Goal: Check status: Check status

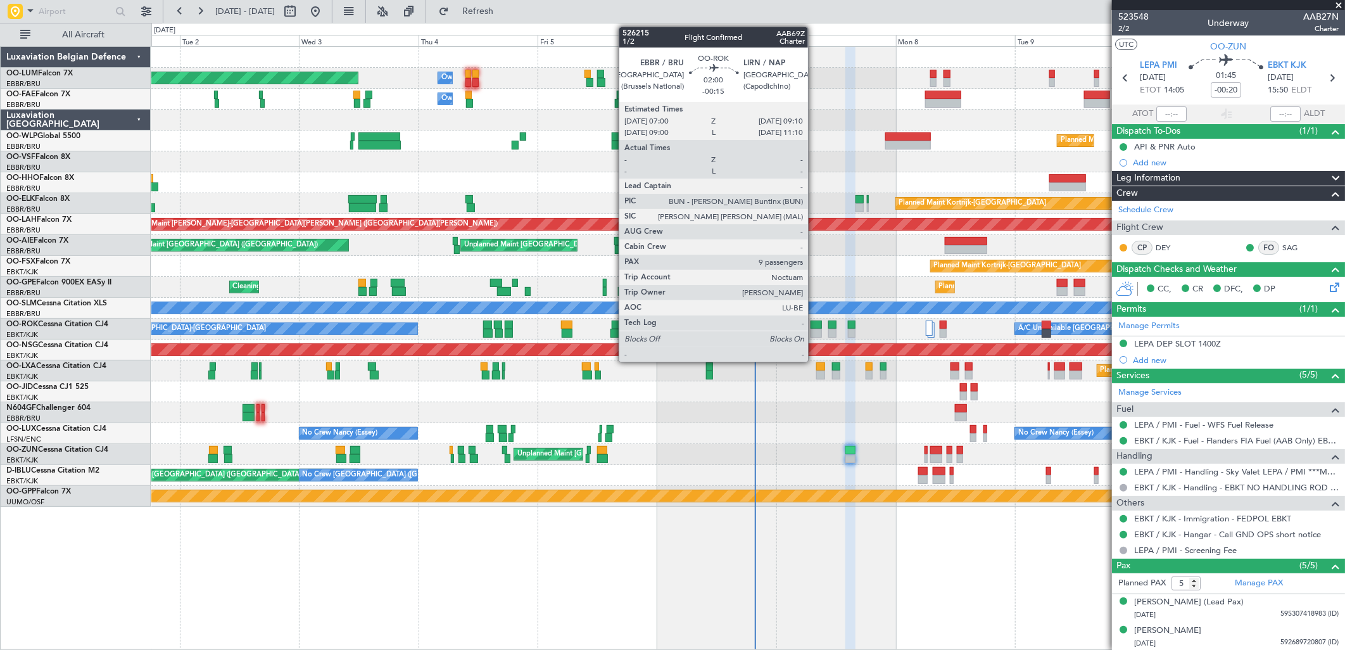
click at [814, 324] on div at bounding box center [816, 324] width 11 height 9
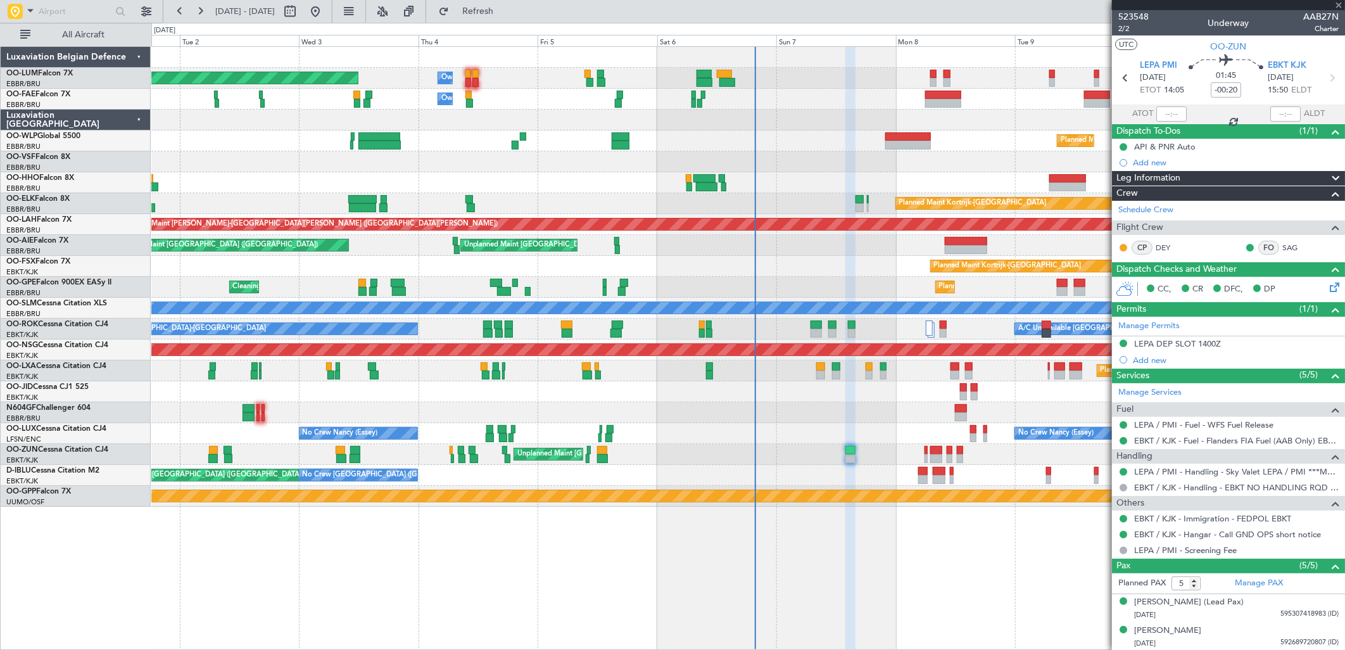
type input "-00:15"
type input "9"
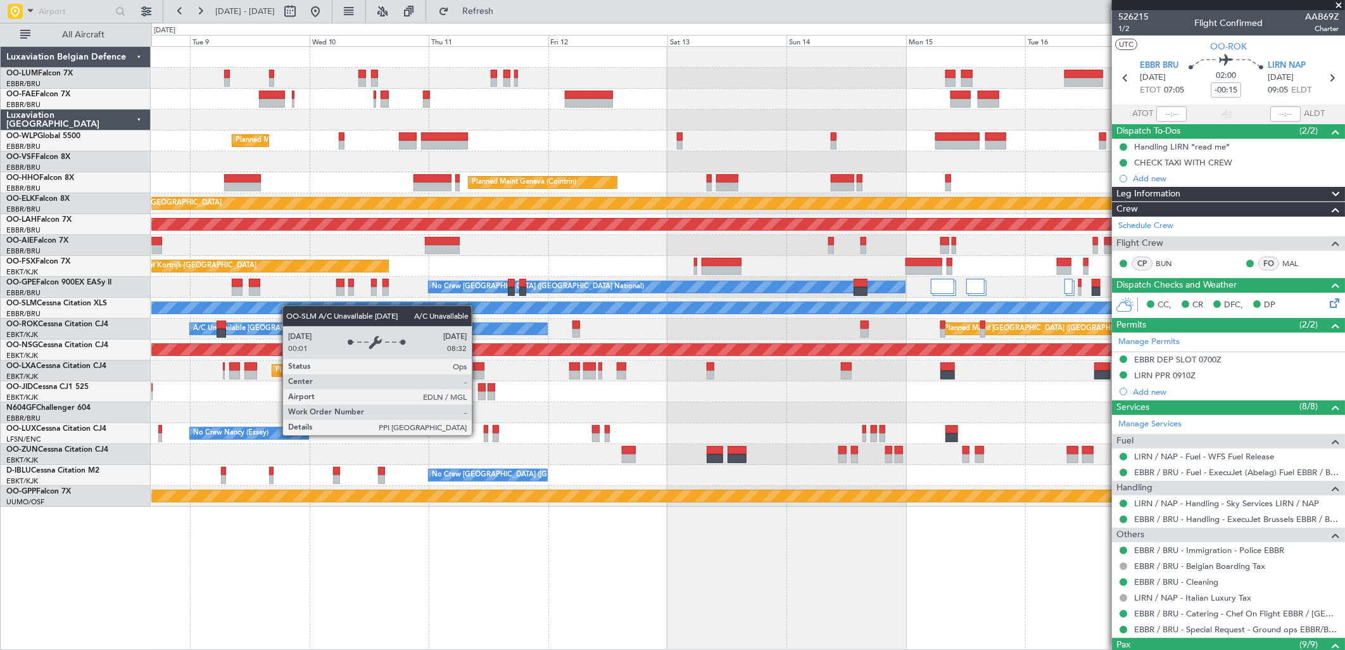
click at [110, 306] on div "Planned Maint Milan (Linate) Planned Maint Geneva ([GEOGRAPHIC_DATA]) Planned M…" at bounding box center [672, 336] width 1345 height 627
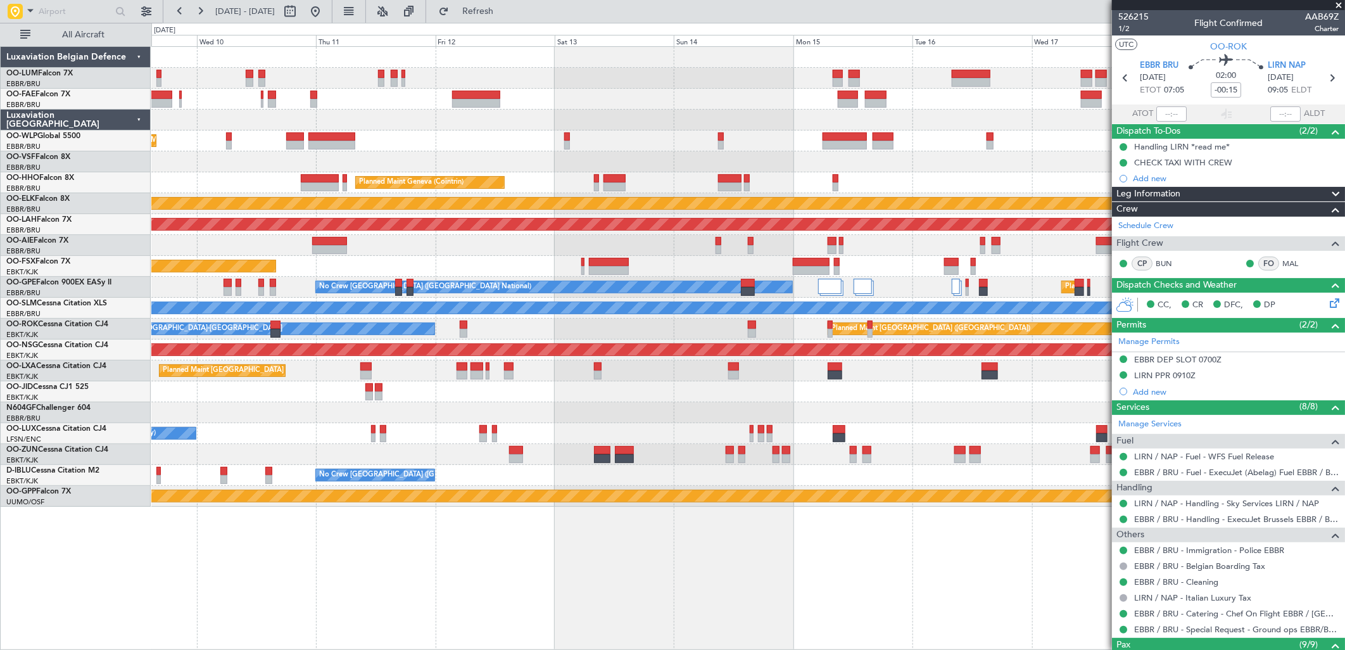
click at [792, 256] on div "Planned Maint Milan (Linate) Planned Maint Geneva ([GEOGRAPHIC_DATA]) Planned M…" at bounding box center [747, 277] width 1193 height 460
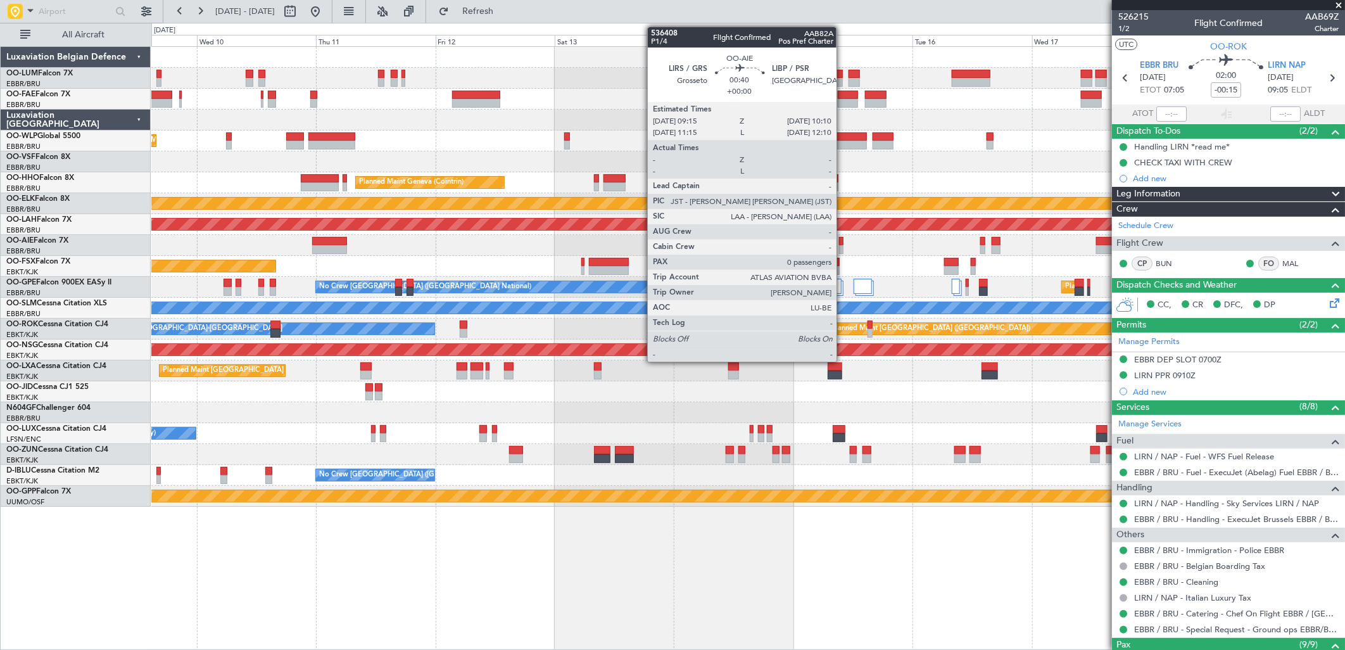
click at [843, 245] on div at bounding box center [841, 249] width 5 height 9
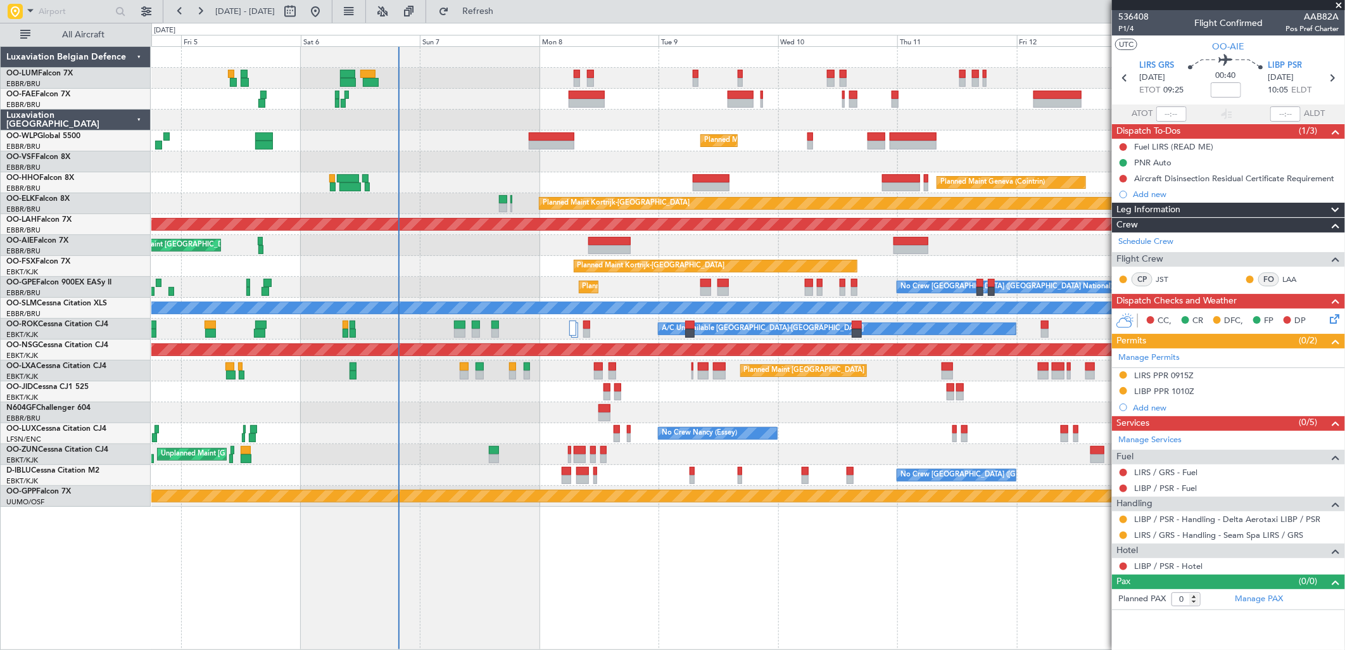
click at [898, 511] on div "Owner Melsbroek Air Base Planned Maint [GEOGRAPHIC_DATA] ([GEOGRAPHIC_DATA]) Ow…" at bounding box center [748, 347] width 1194 height 603
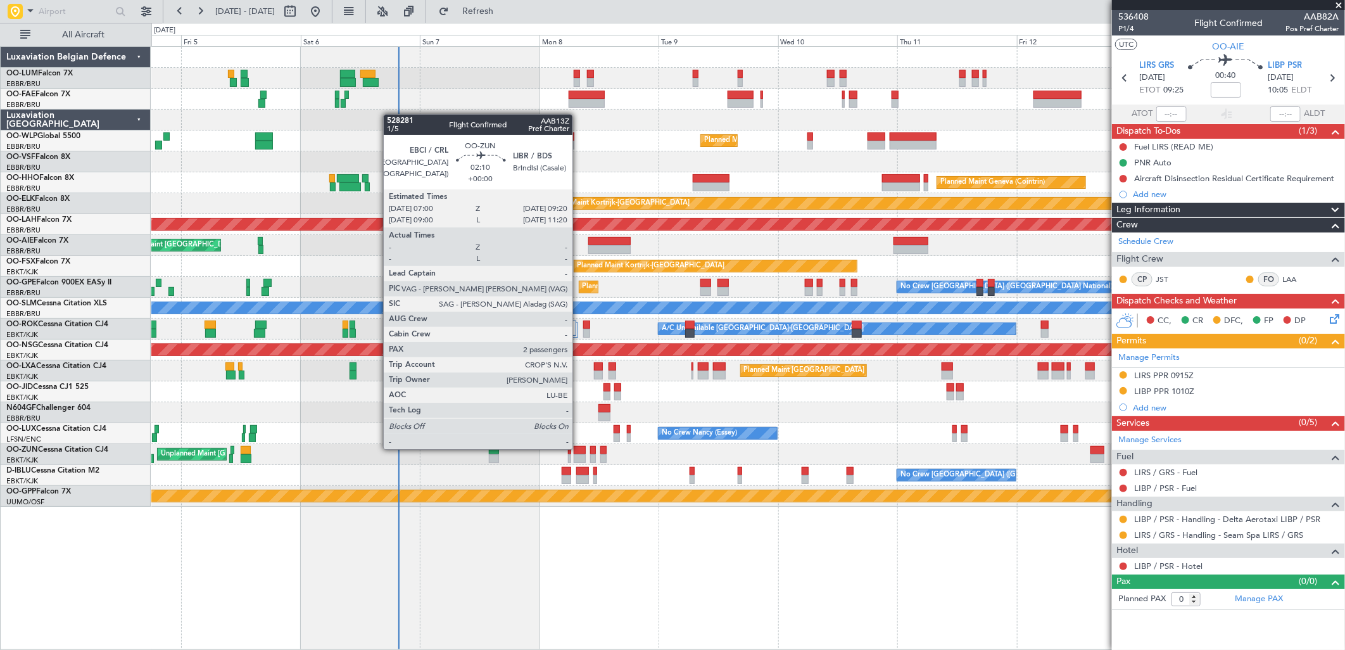
click at [579, 448] on div at bounding box center [580, 450] width 12 height 9
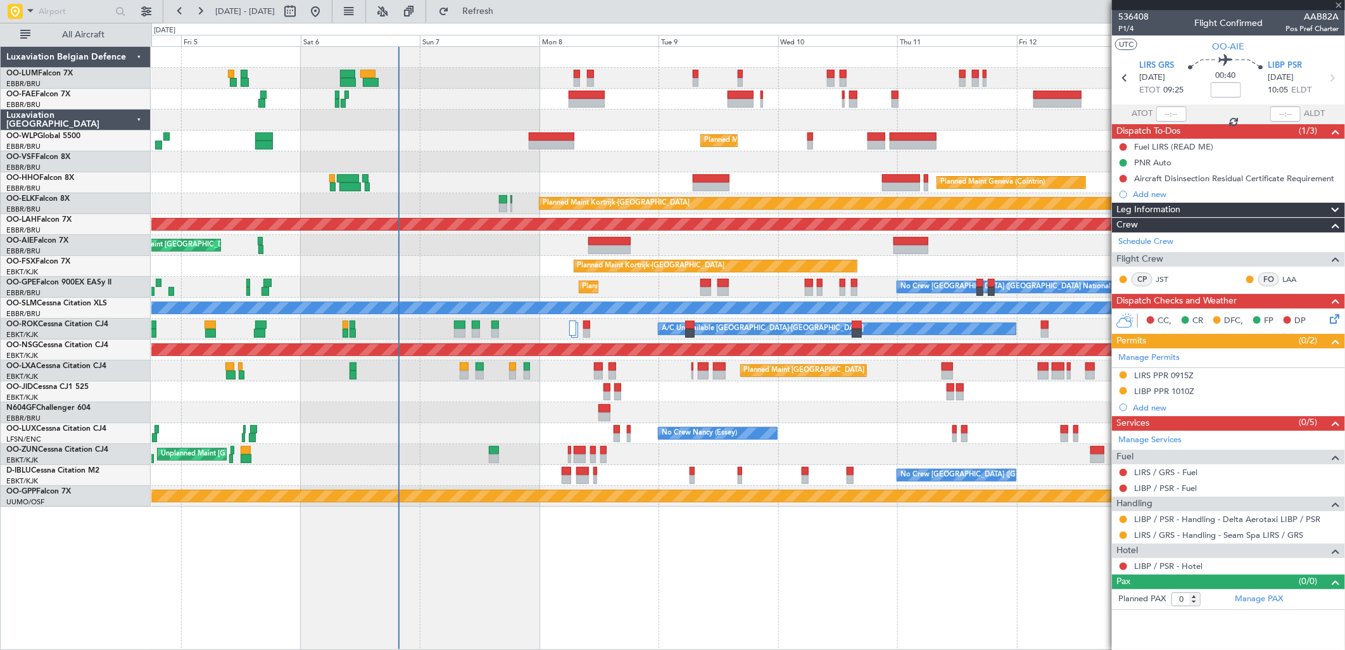
type input "2"
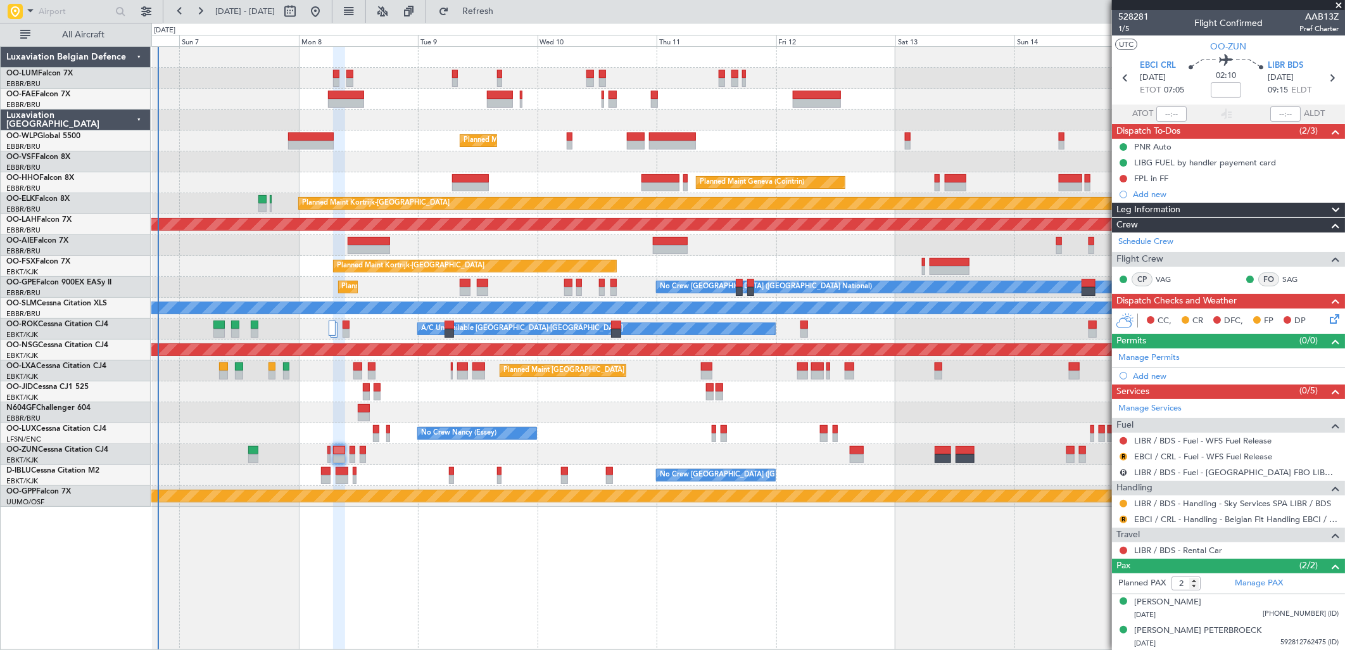
click at [700, 453] on div "Unplanned Maint [GEOGRAPHIC_DATA] ([GEOGRAPHIC_DATA])" at bounding box center [747, 454] width 1193 height 21
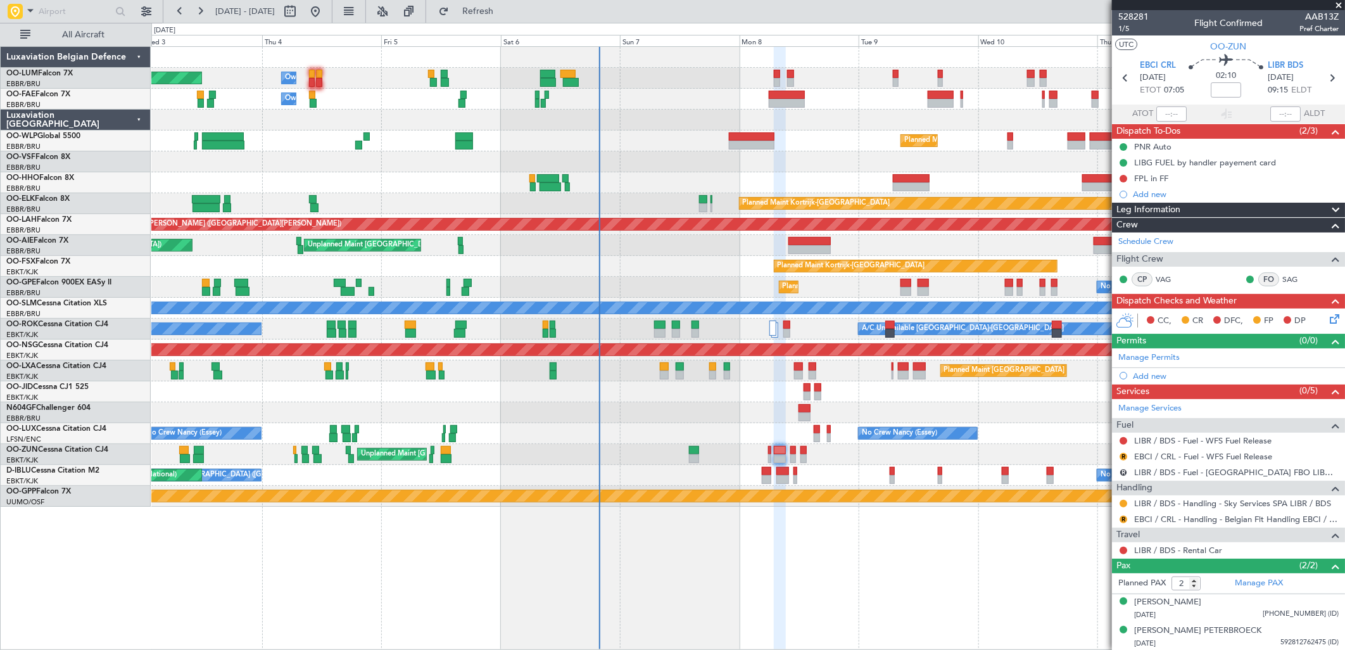
click at [807, 105] on div "Owner Melsbroek Air Base Planned Maint [GEOGRAPHIC_DATA] ([GEOGRAPHIC_DATA]) Ow…" at bounding box center [747, 277] width 1193 height 460
